Goal: Task Accomplishment & Management: Use online tool/utility

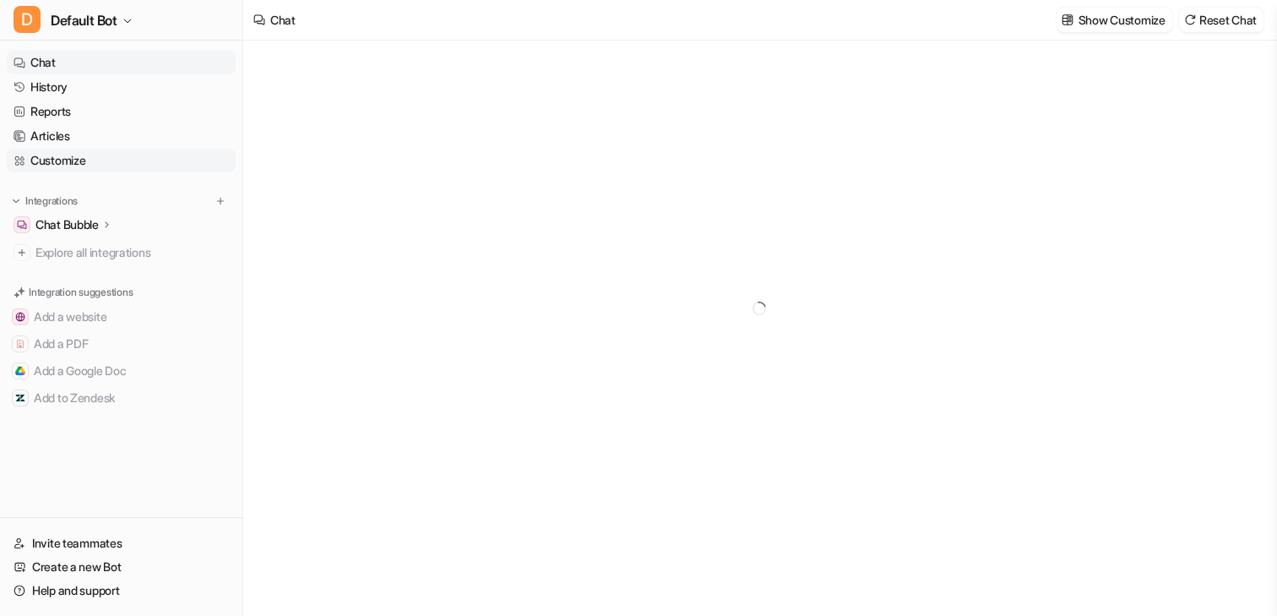
click at [48, 158] on link "Customize" at bounding box center [121, 161] width 229 height 24
type textarea "**********"
